Goal: Information Seeking & Learning: Learn about a topic

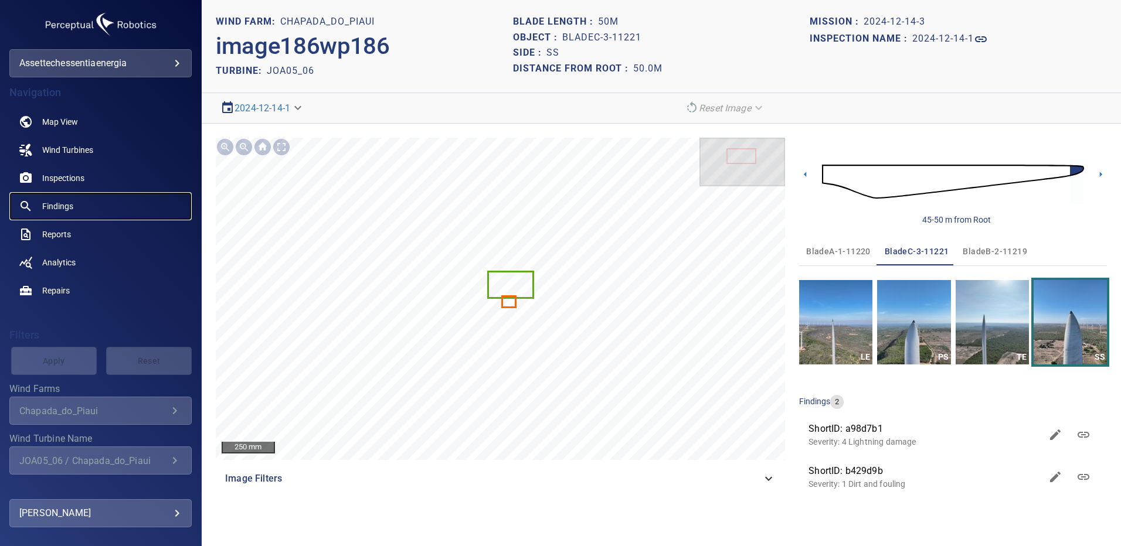
click at [56, 204] on span "Findings" at bounding box center [57, 206] width 31 height 12
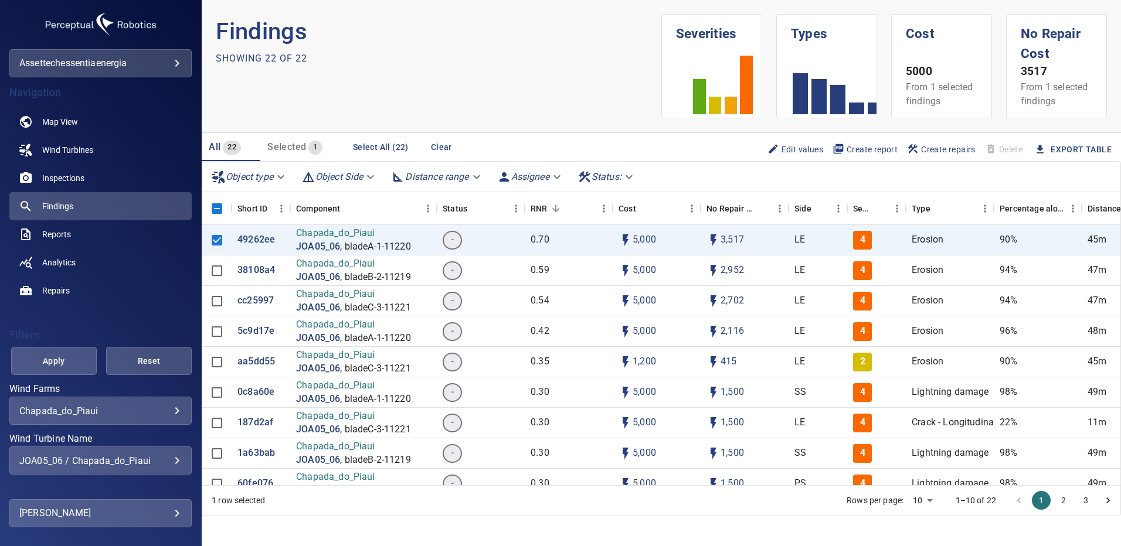
click at [167, 457] on div "JOA05_06 / Chapada_do_Piaui" at bounding box center [100, 461] width 162 height 11
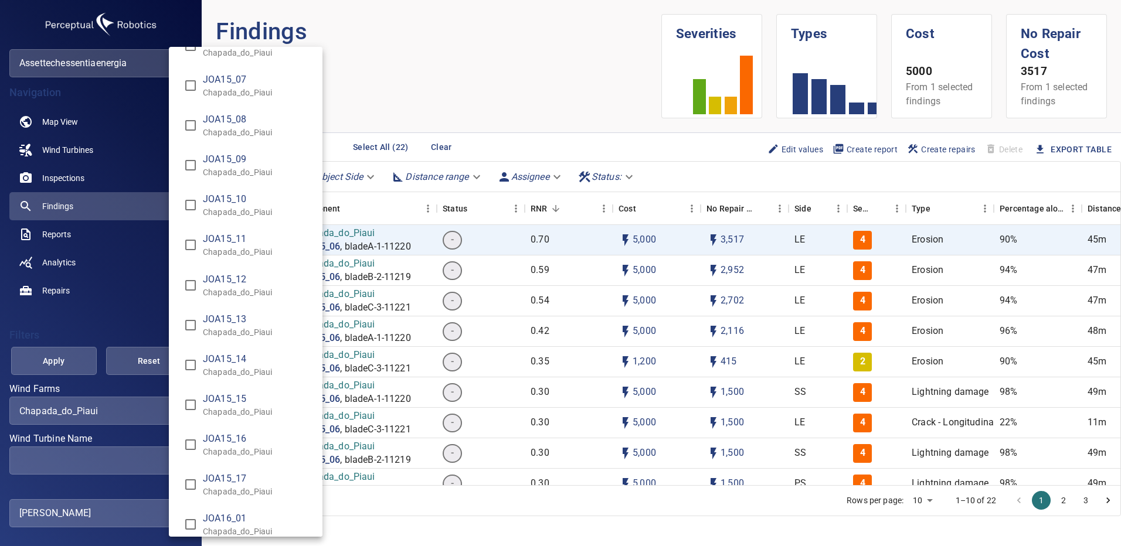
scroll to position [8542, 0]
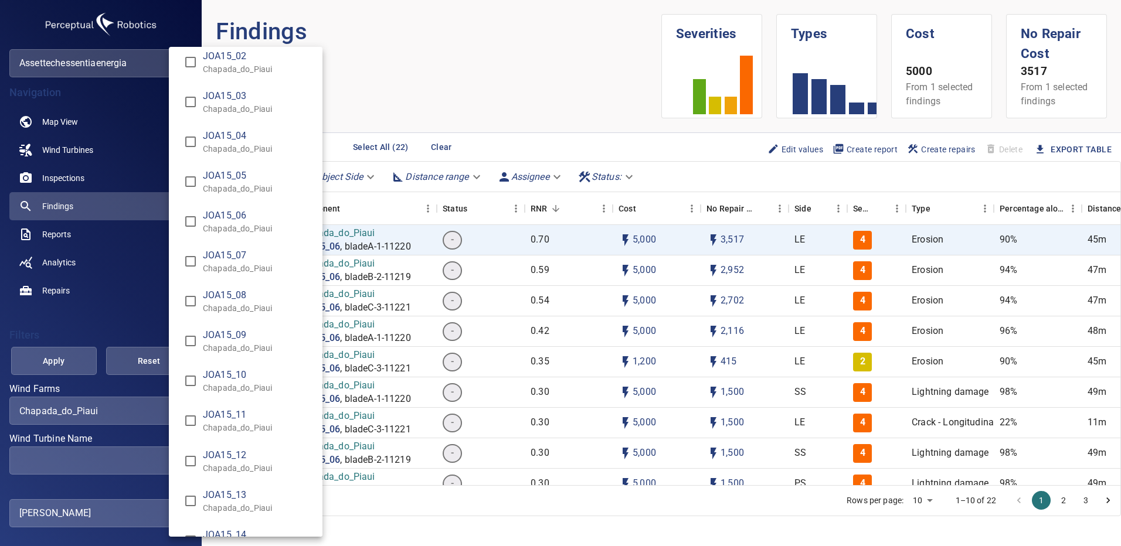
type input "**********"
click at [61, 364] on div "Wind Turbine Name" at bounding box center [560, 273] width 1121 height 546
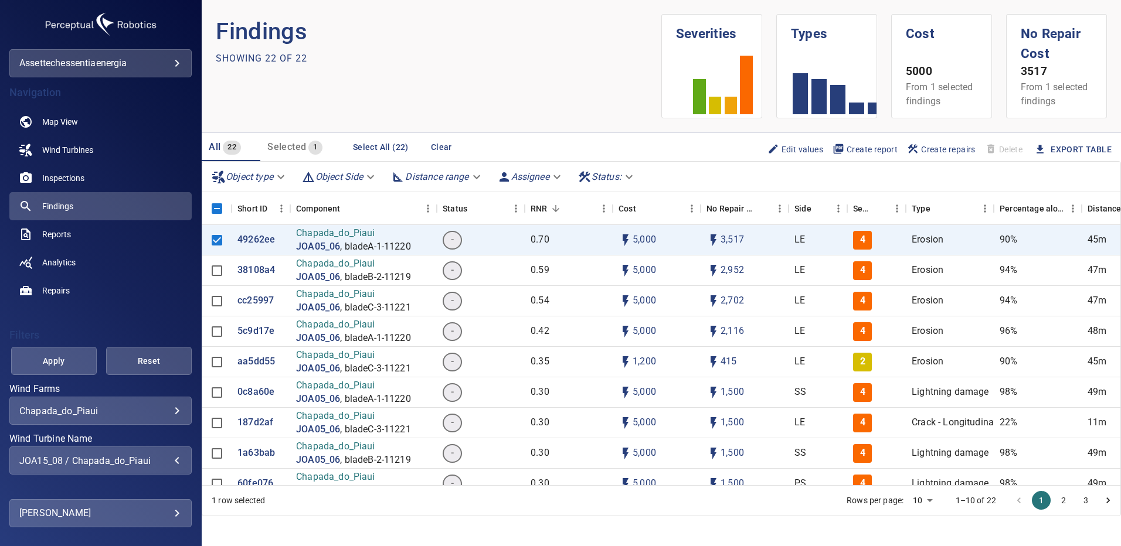
click at [61, 364] on span "Apply" at bounding box center [54, 361] width 56 height 15
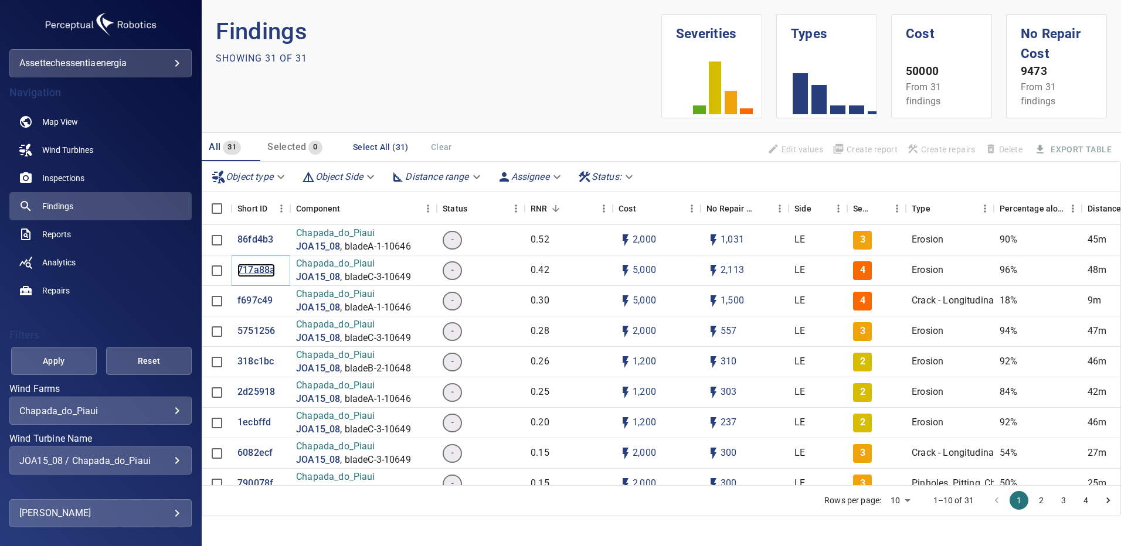
click at [254, 272] on p "717a88a" at bounding box center [256, 270] width 38 height 13
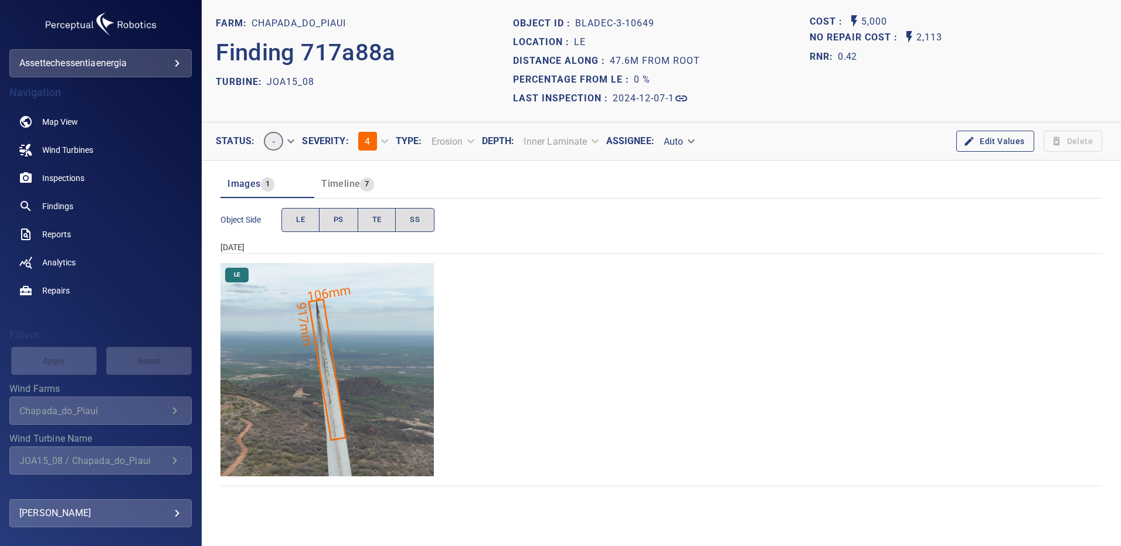
click at [345, 343] on img "Chapada_do_Piaui/JOA15_08/2024-12-07-1/2024-12-07-3/image204wp204.jpg" at bounding box center [326, 369] width 213 height 213
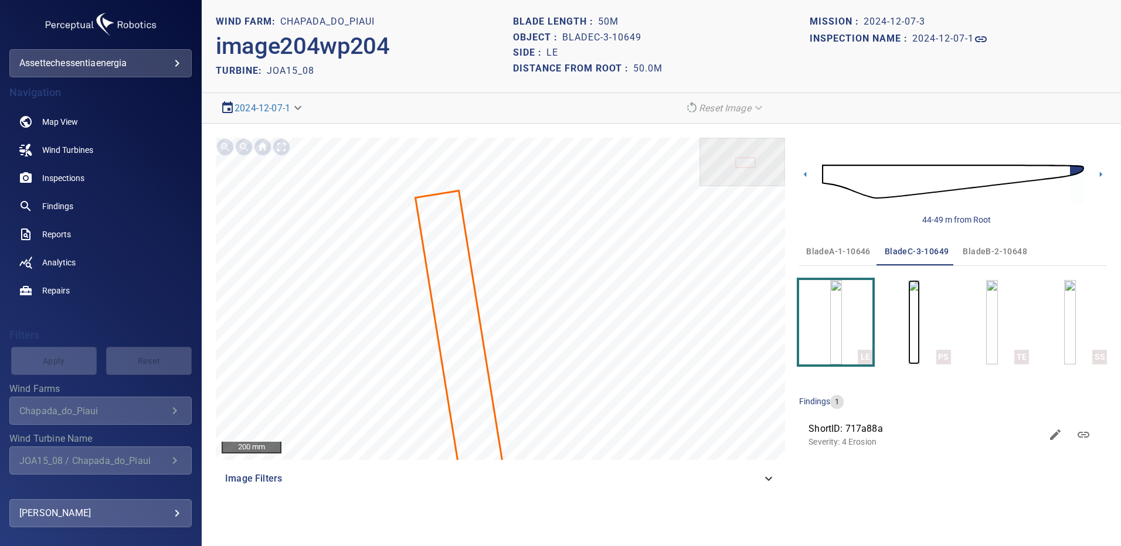
click at [912, 325] on img "button" at bounding box center [914, 322] width 12 height 84
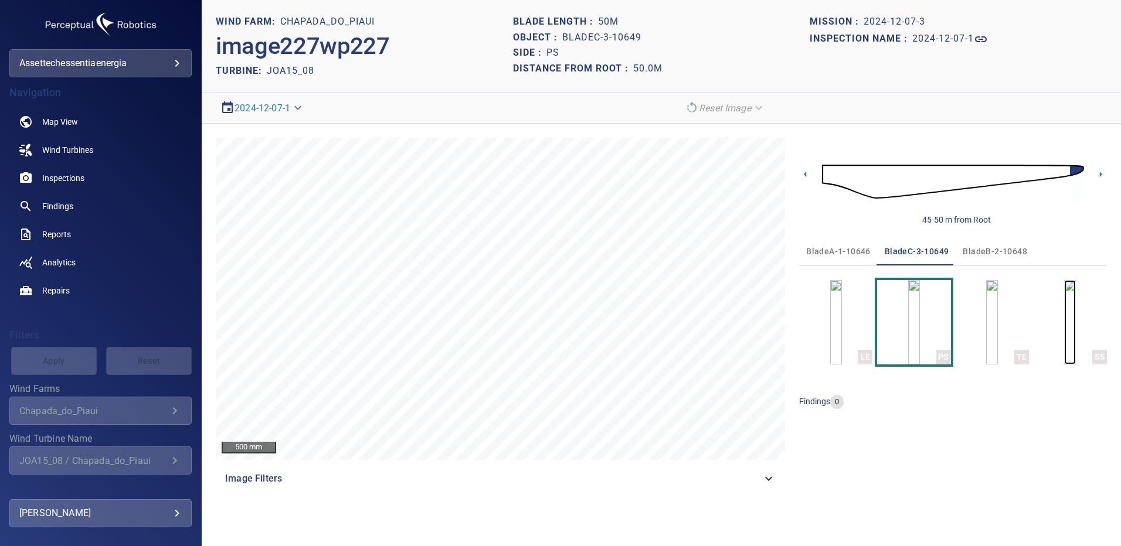
click at [1064, 334] on img "button" at bounding box center [1070, 322] width 12 height 84
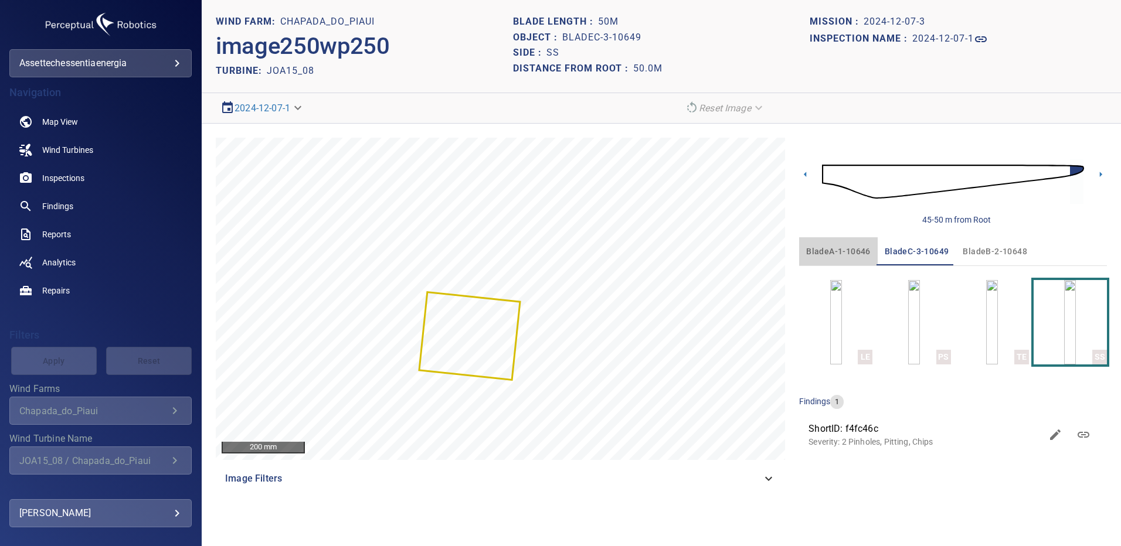
click at [844, 252] on span "bladeA-1-10646" at bounding box center [838, 251] width 64 height 15
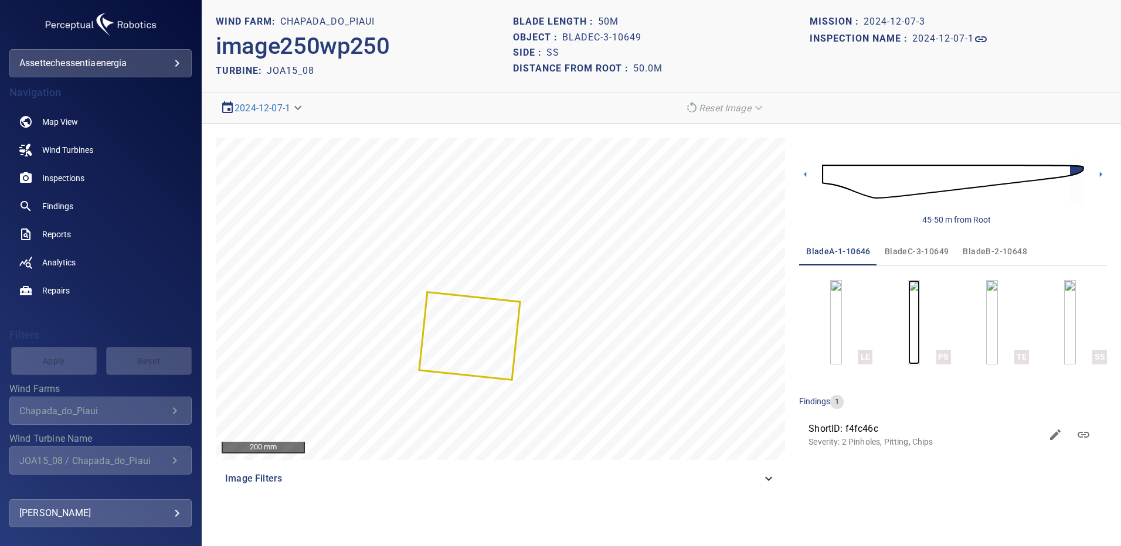
click at [910, 322] on img "button" at bounding box center [914, 322] width 12 height 84
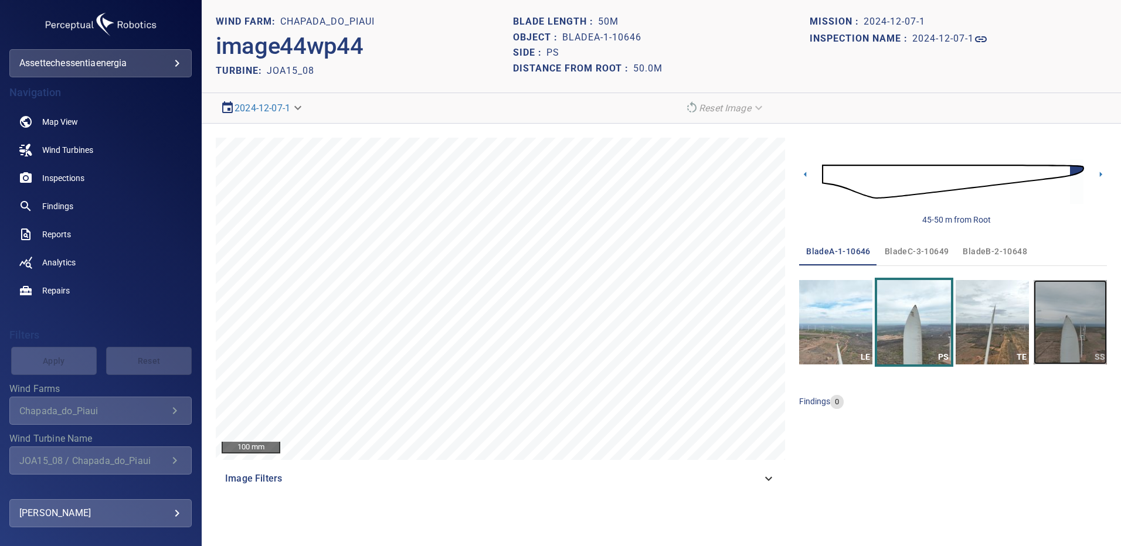
click at [1080, 301] on img "button" at bounding box center [1070, 322] width 73 height 84
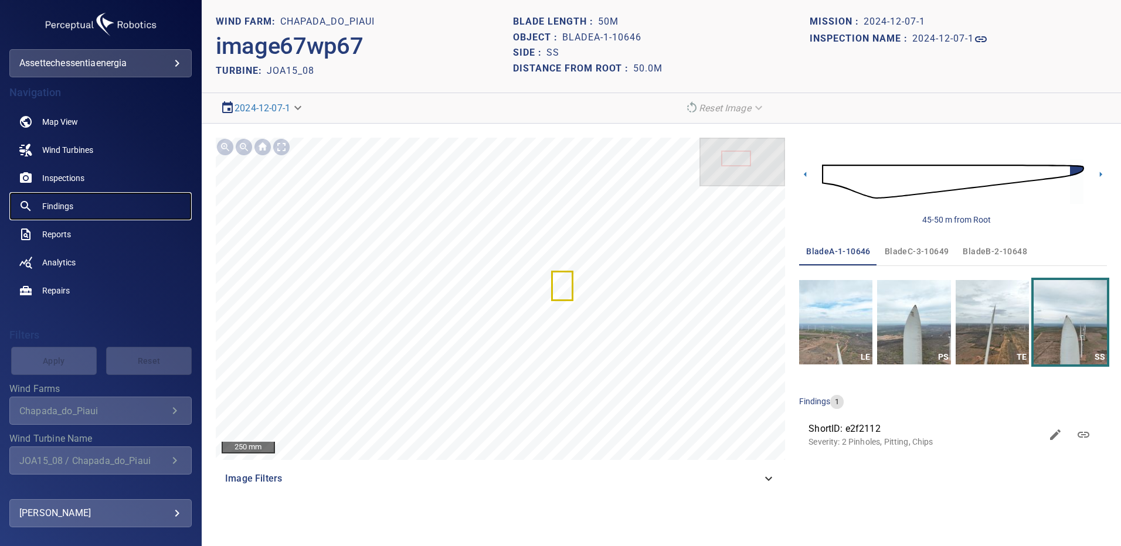
click at [63, 200] on span "Findings" at bounding box center [57, 206] width 31 height 12
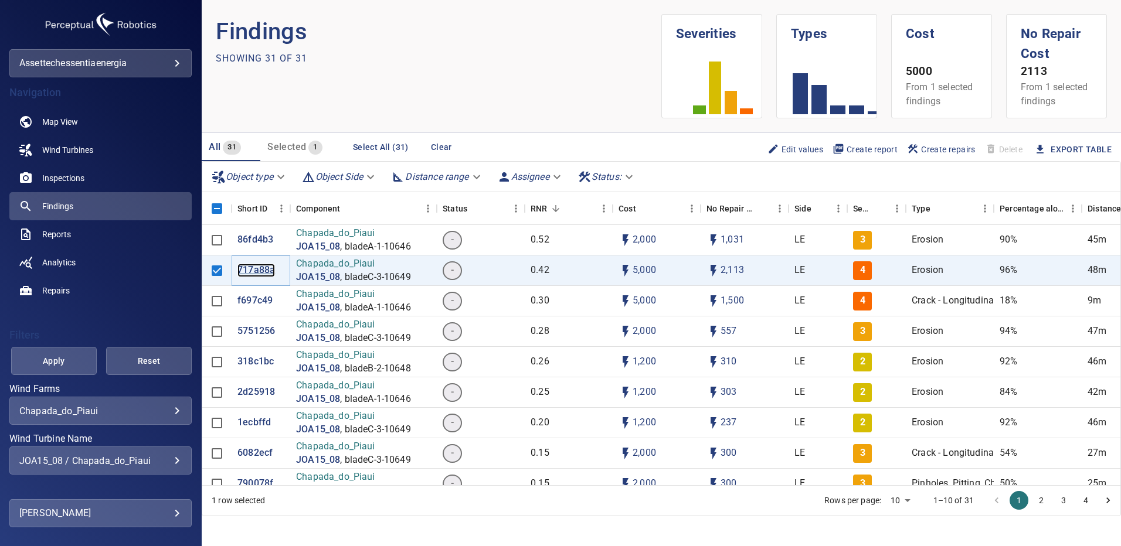
click at [259, 271] on p "717a88a" at bounding box center [256, 270] width 38 height 13
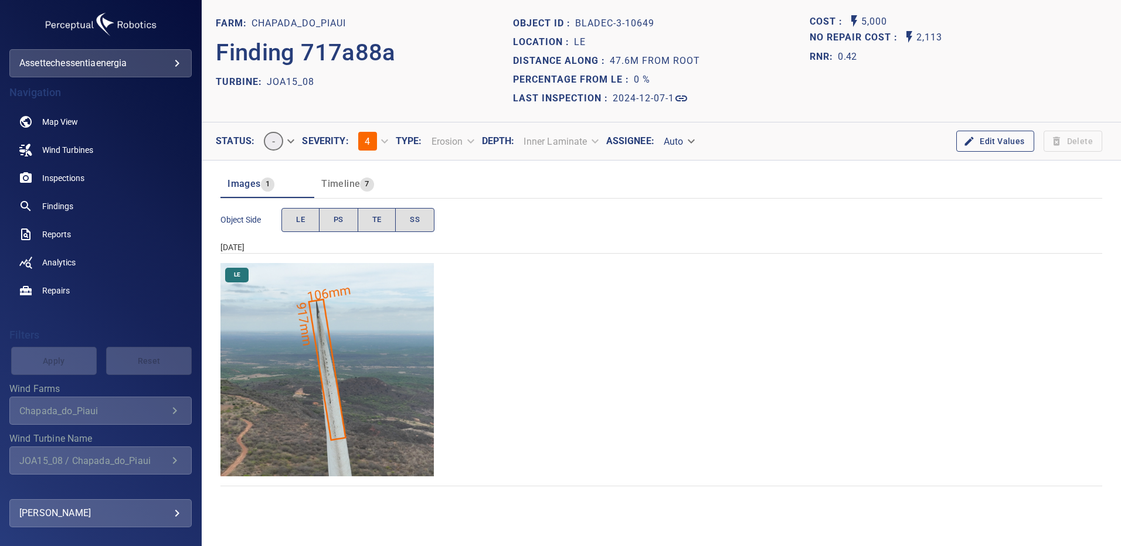
click at [1022, 325] on div "LE" at bounding box center [661, 369] width 882 height 213
click at [1053, 331] on div "LE" at bounding box center [661, 369] width 882 height 213
